Goal: Navigation & Orientation: Go to known website

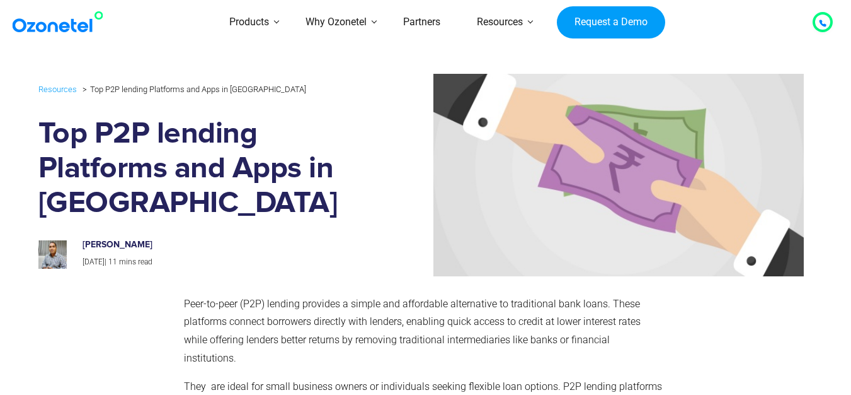
click at [74, 27] on img at bounding box center [60, 22] width 102 height 23
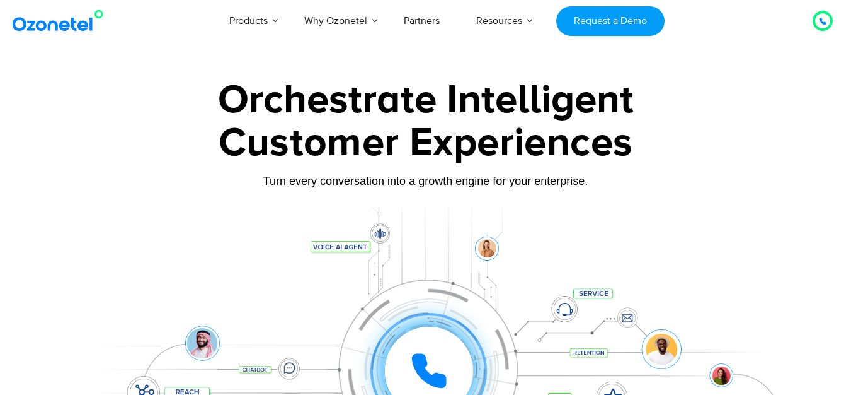
click at [86, 30] on img at bounding box center [60, 20] width 102 height 23
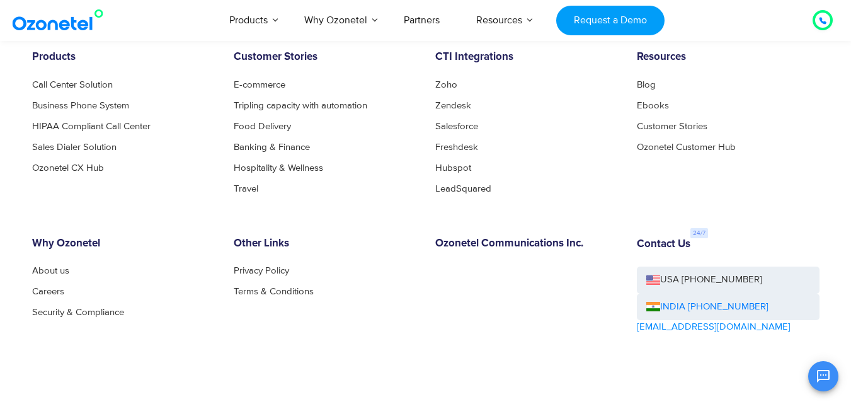
scroll to position [6879, 0]
